Goal: Task Accomplishment & Management: Use online tool/utility

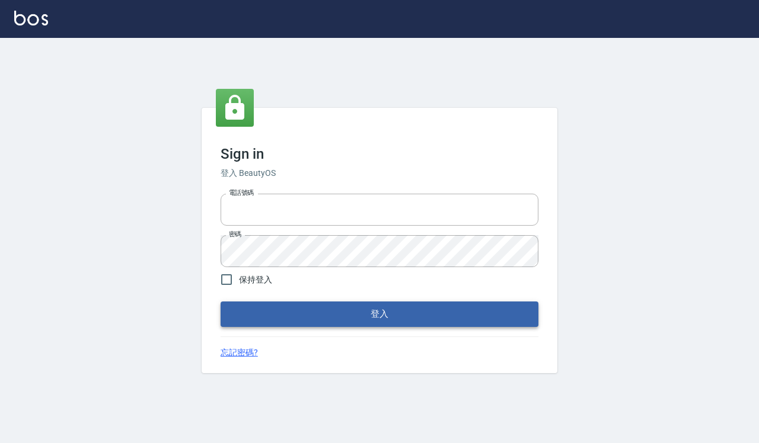
type input "0918733560"
click at [347, 309] on button "登入" at bounding box center [380, 314] width 318 height 25
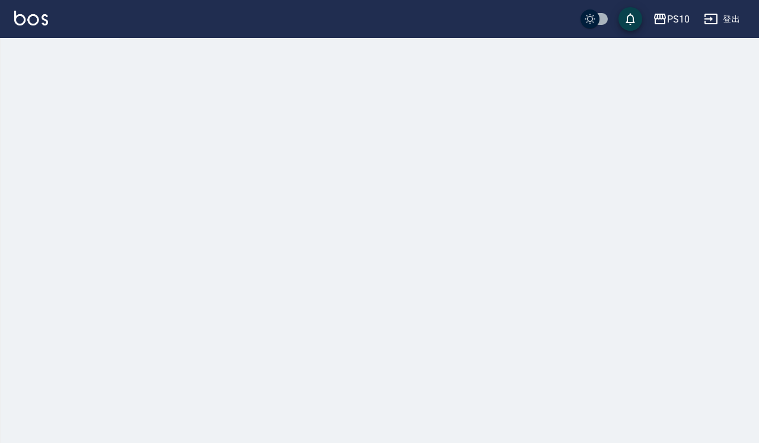
click at [261, 279] on div at bounding box center [379, 221] width 759 height 443
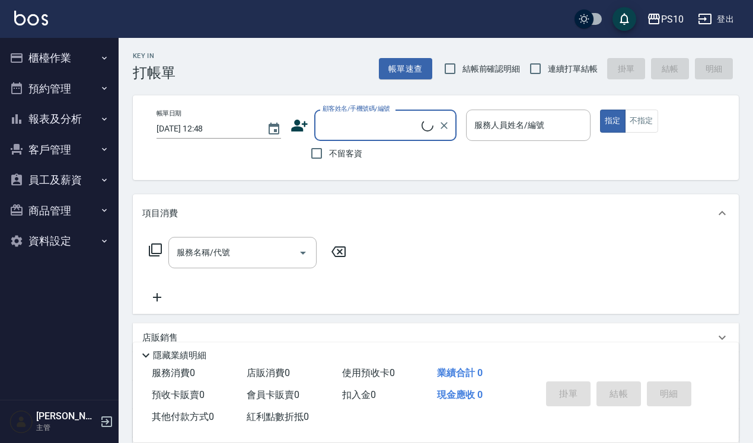
click at [81, 62] on button "櫃檯作業" at bounding box center [59, 58] width 109 height 31
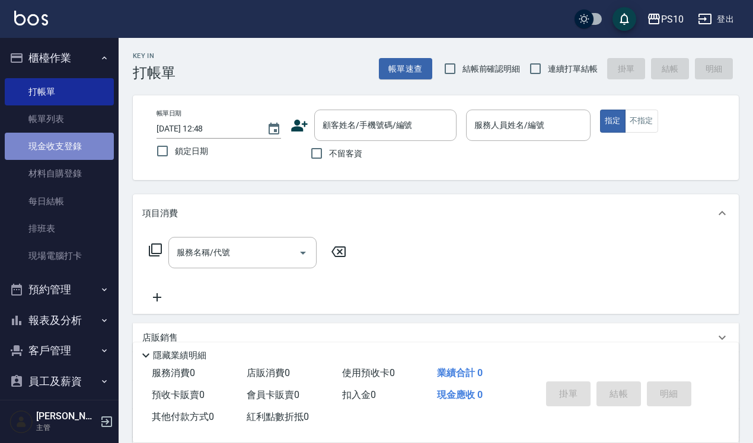
click at [96, 143] on link "現金收支登錄" at bounding box center [59, 146] width 109 height 27
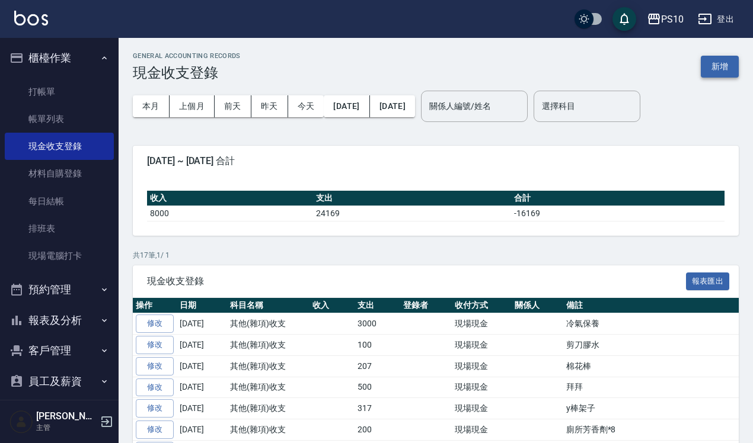
click at [727, 67] on button "新增" at bounding box center [720, 67] width 38 height 22
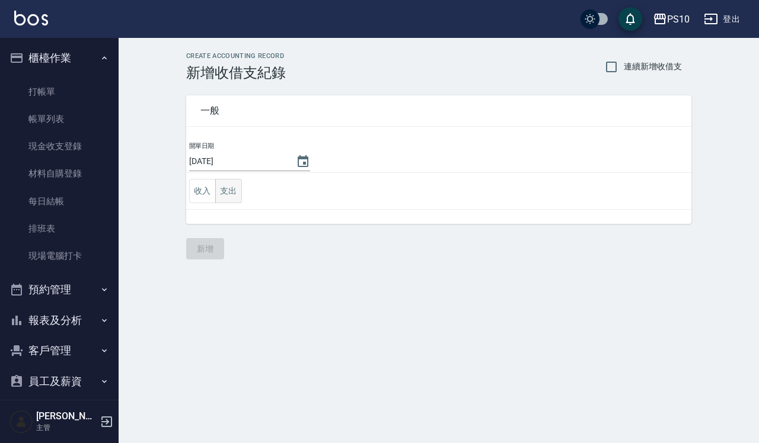
click at [241, 191] on button "支出" at bounding box center [228, 191] width 27 height 24
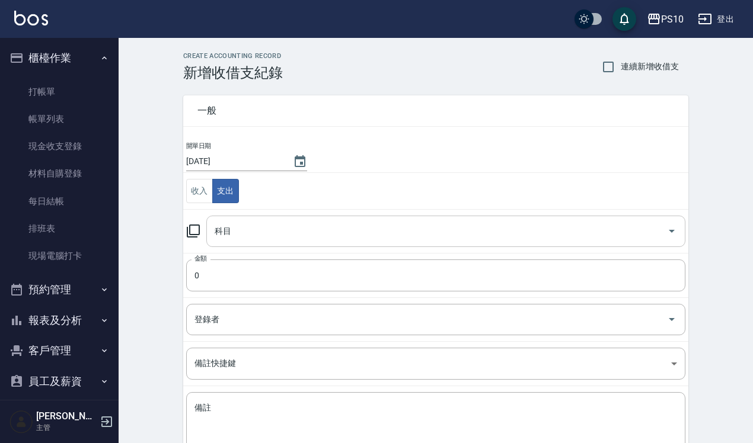
click at [244, 237] on input "科目" at bounding box center [437, 231] width 451 height 21
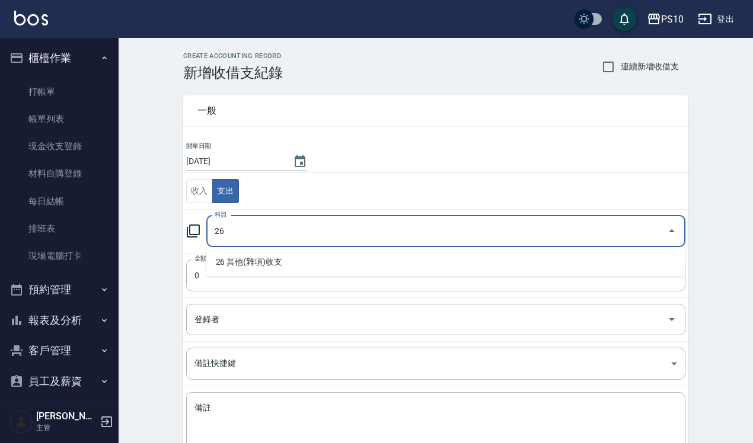
click at [265, 253] on li "26 其他(雜項)收支" at bounding box center [445, 263] width 479 height 20
type input "26 其他(雜項)收支"
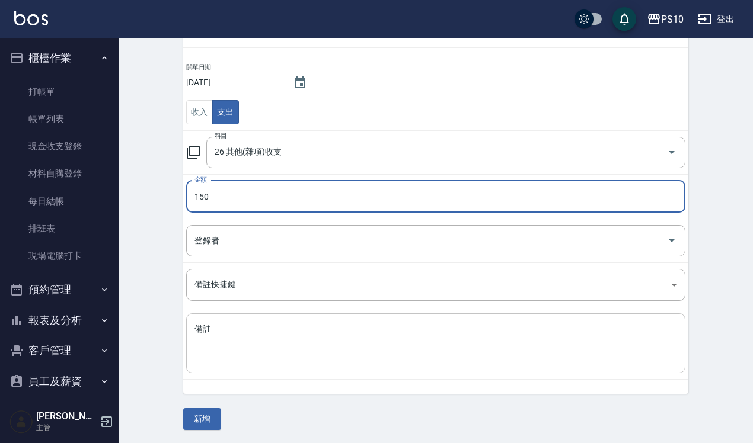
scroll to position [81, 0]
type input "150"
click at [258, 345] on textarea "備註" at bounding box center [435, 342] width 483 height 40
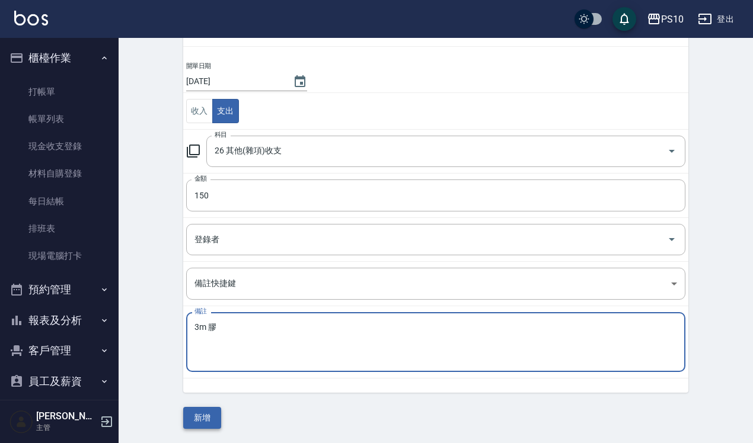
type textarea "3m 膠"
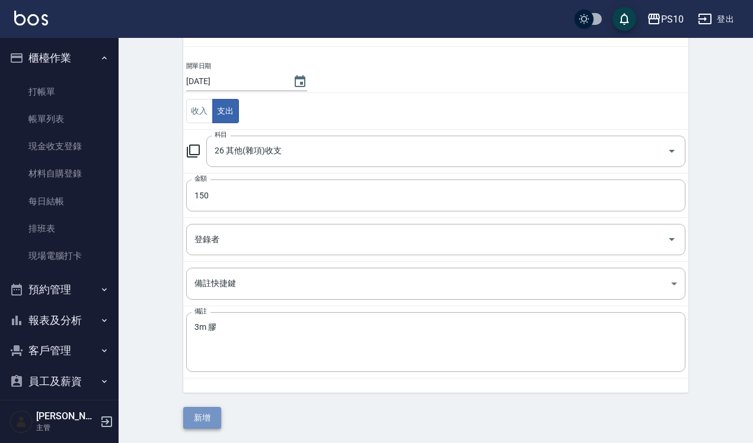
click at [209, 420] on button "新增" at bounding box center [202, 418] width 38 height 22
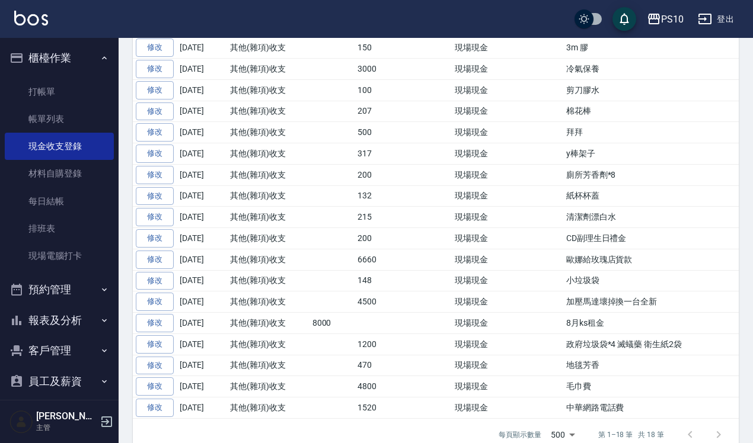
scroll to position [306, 0]
